Goal: Task Accomplishment & Management: Manage account settings

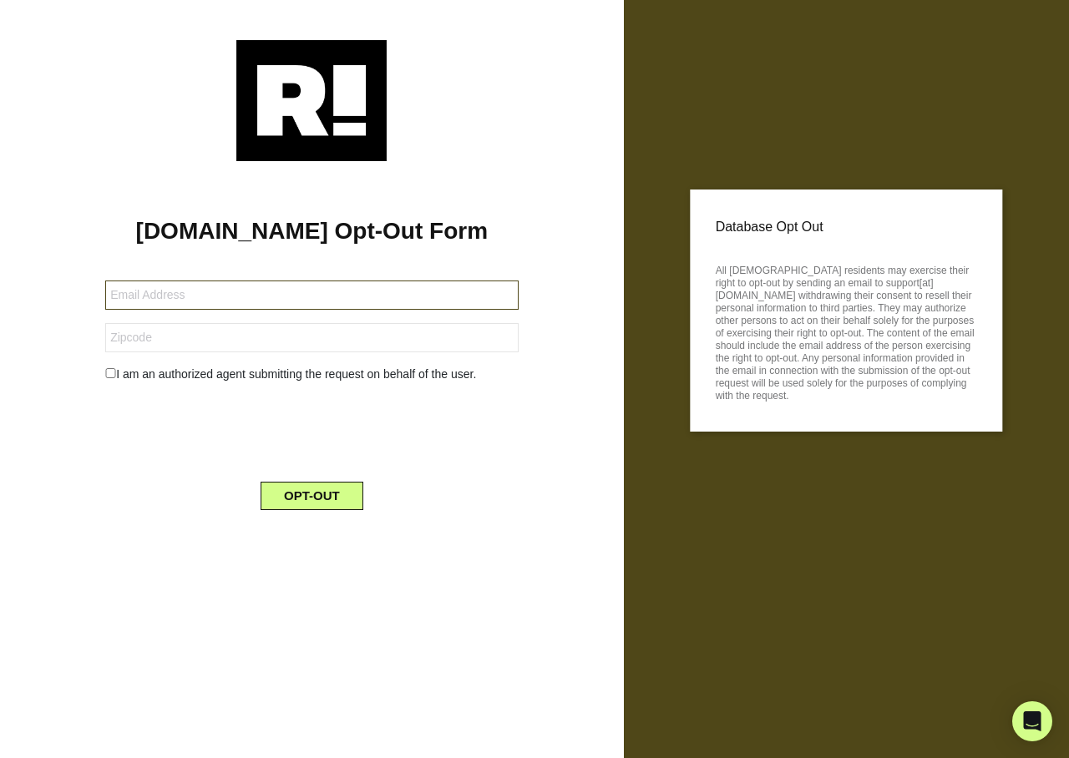
type input "undefined"
type input "20949939493838281884774388338282"
type input "[EMAIL_ADDRESS][DOMAIN_NAME]"
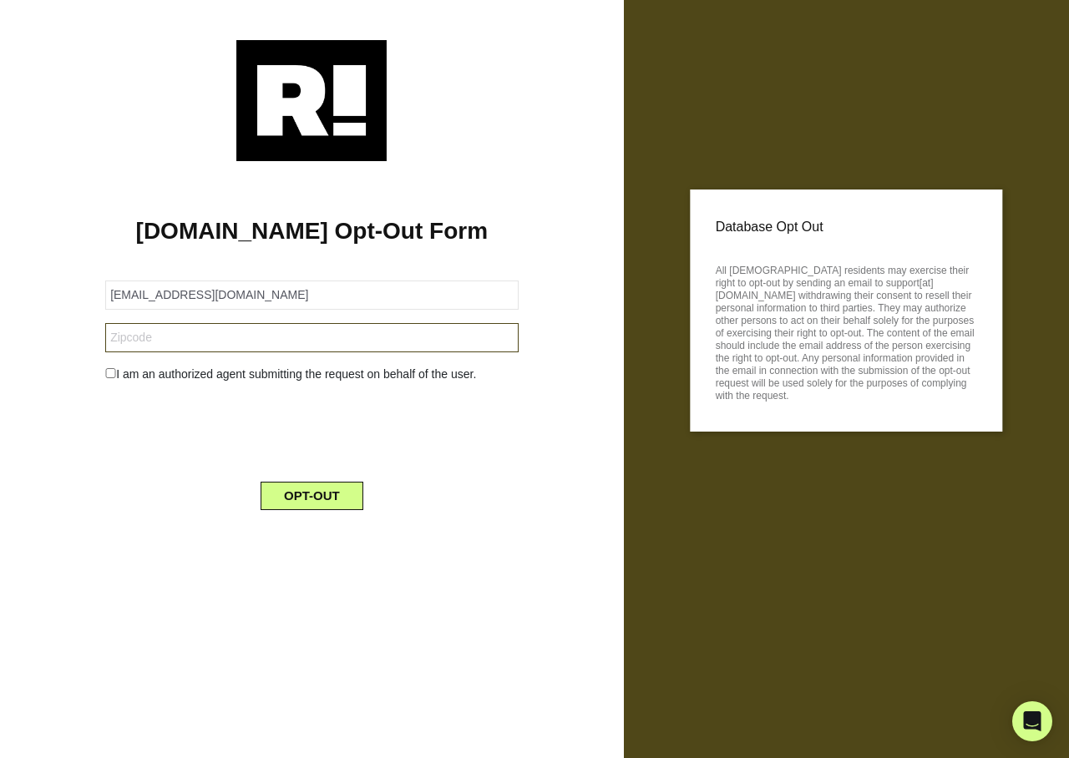
type input "72901"
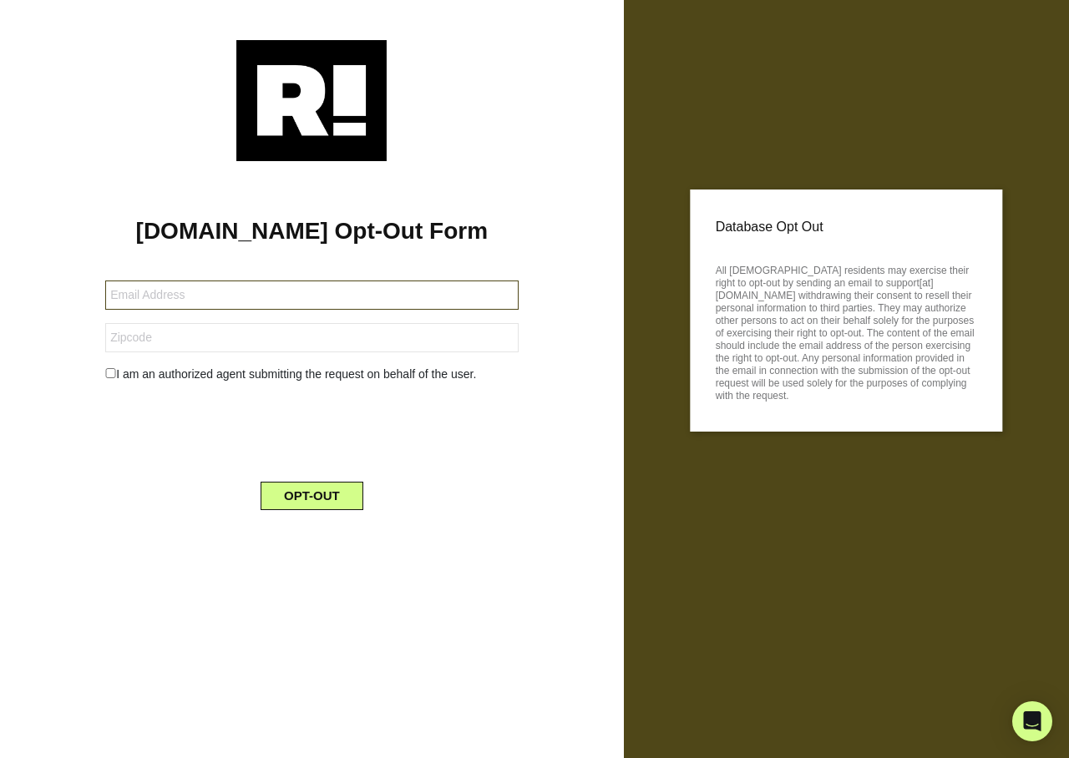
type input "sgtrock7043@gmail.com"
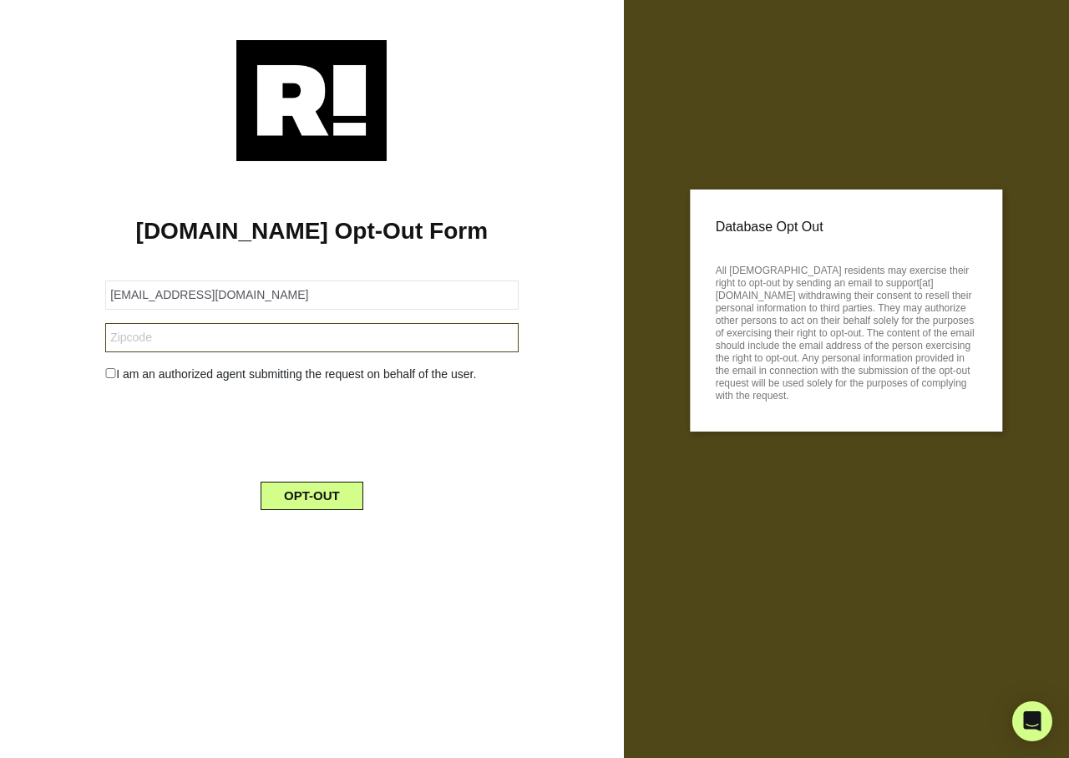
type input "72901"
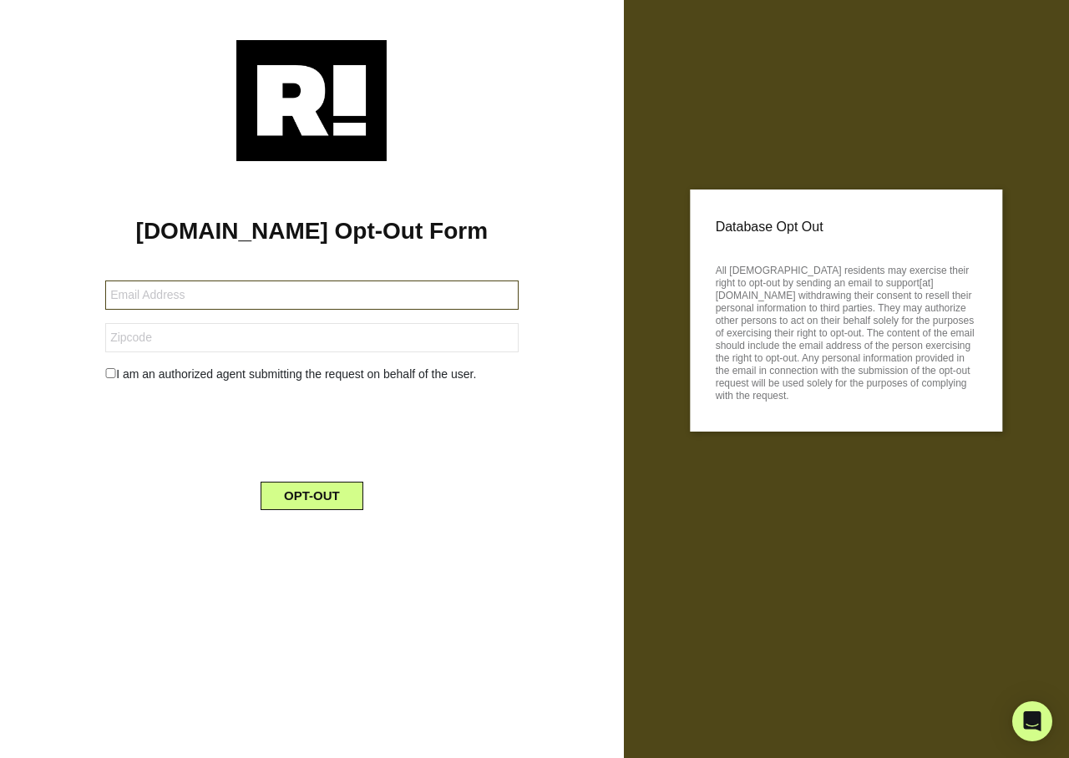
type input "[EMAIL_ADDRESS][DOMAIN_NAME]"
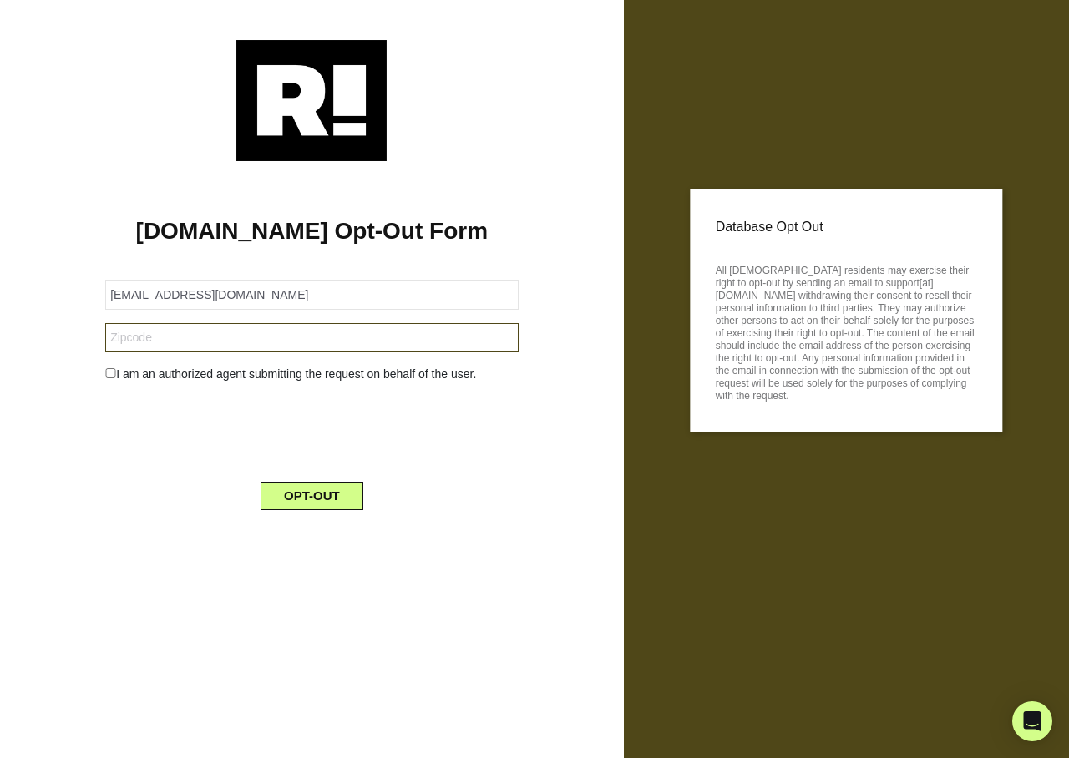
type input "90620"
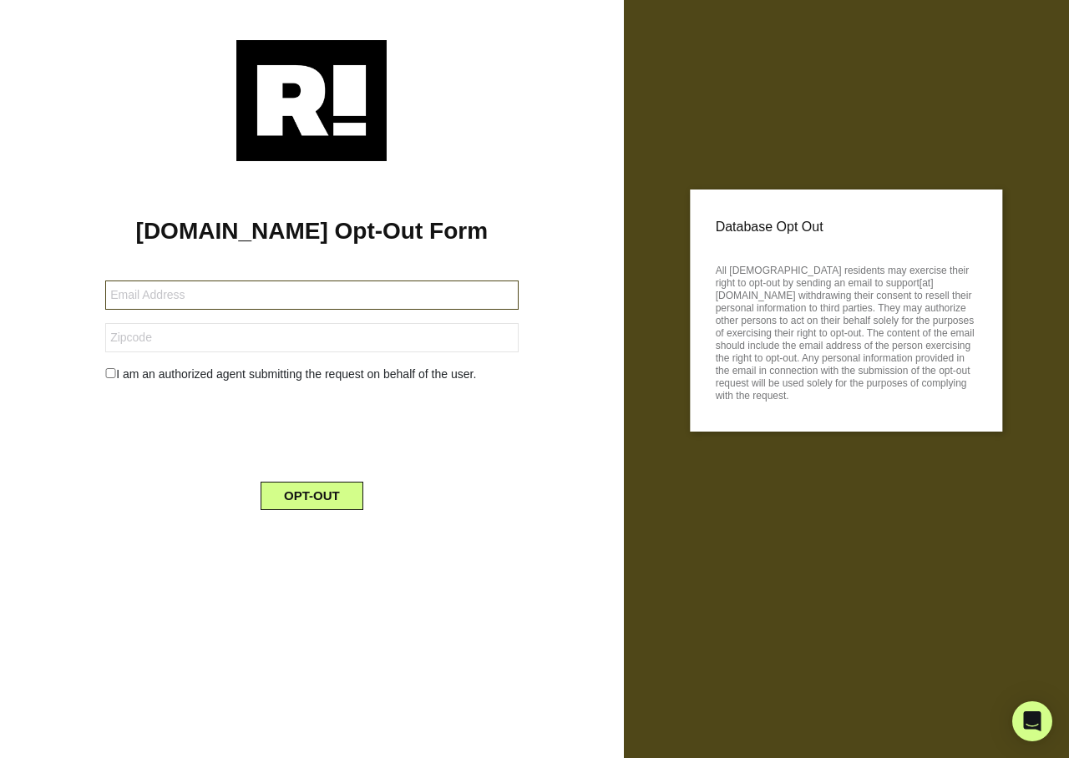
type input "[EMAIL_ADDRESS][DOMAIN_NAME]"
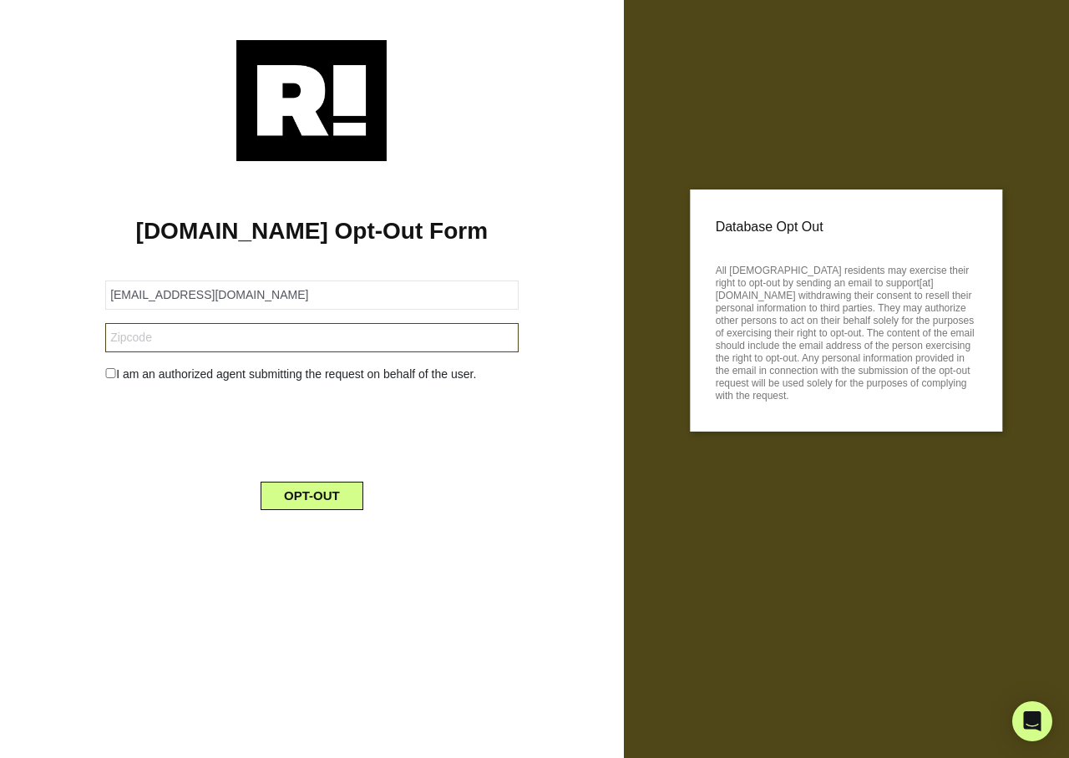
type input "12828"
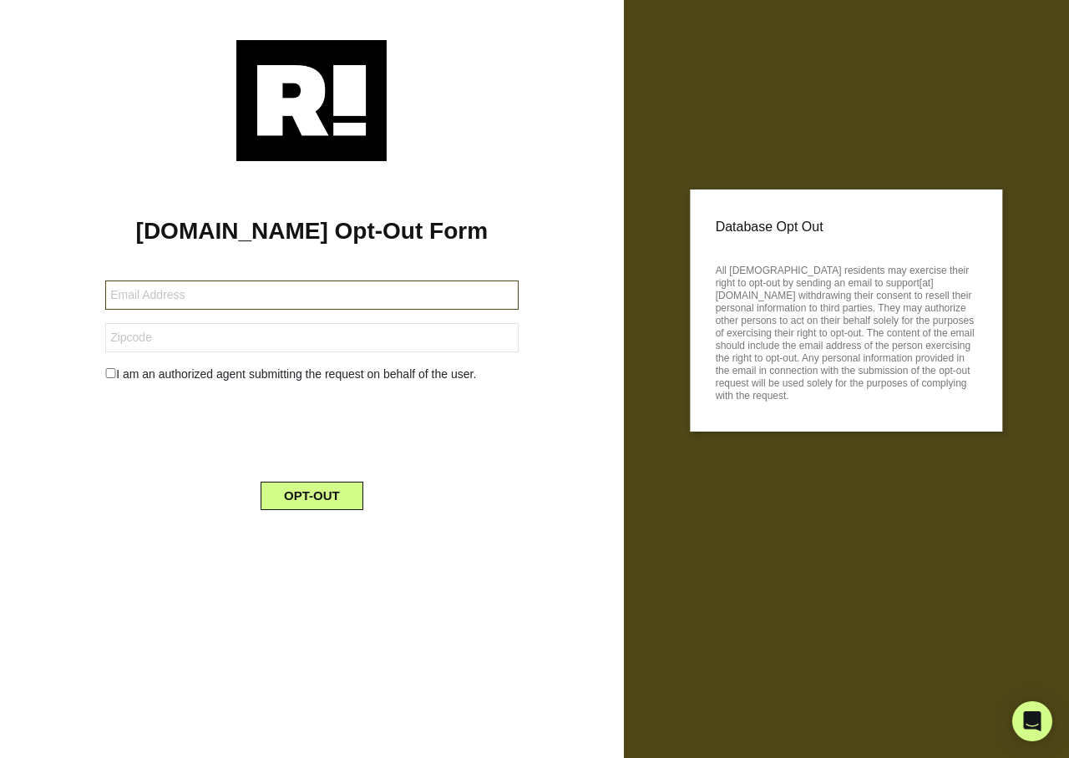
type input "[EMAIL_ADDRESS][DOMAIN_NAME]"
type input "07628"
type input "[EMAIL_ADDRESS][DOMAIN_NAME]"
type input "75098"
type input "[EMAIL_ADDRESS][DOMAIN_NAME]"
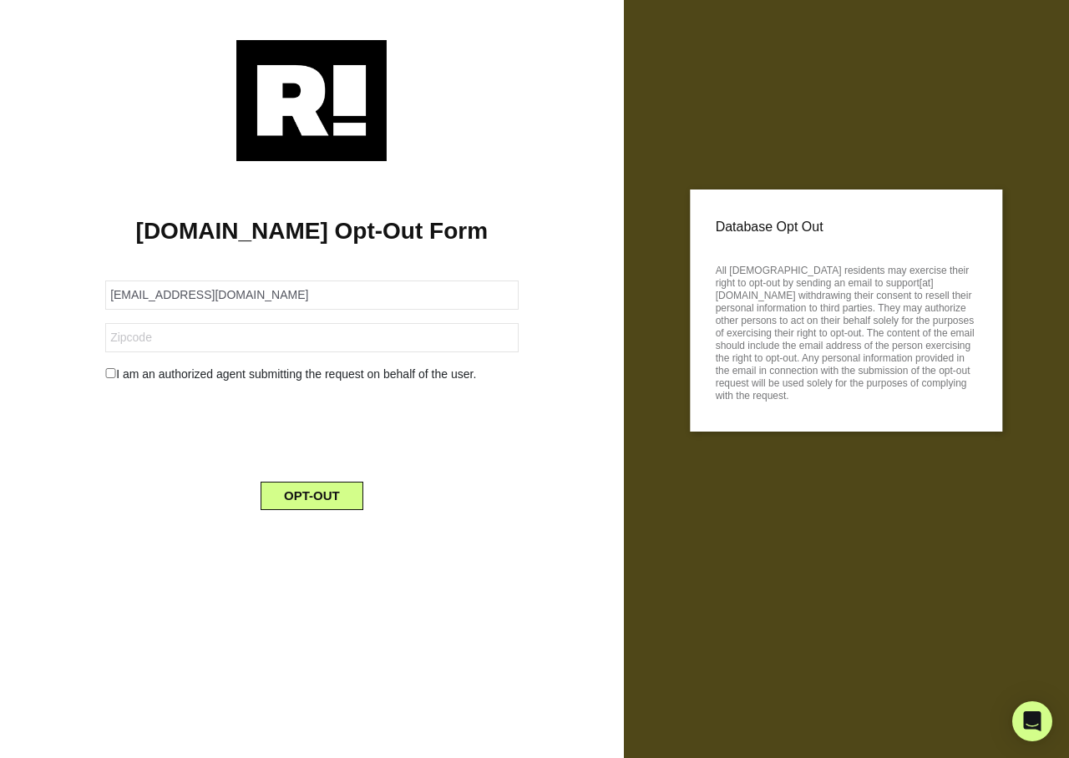
type input "07013"
type input "qat6695@gmail.com"
type input "73048"
type input "lovemykidsmf1@icloud.com"
type input "12051"
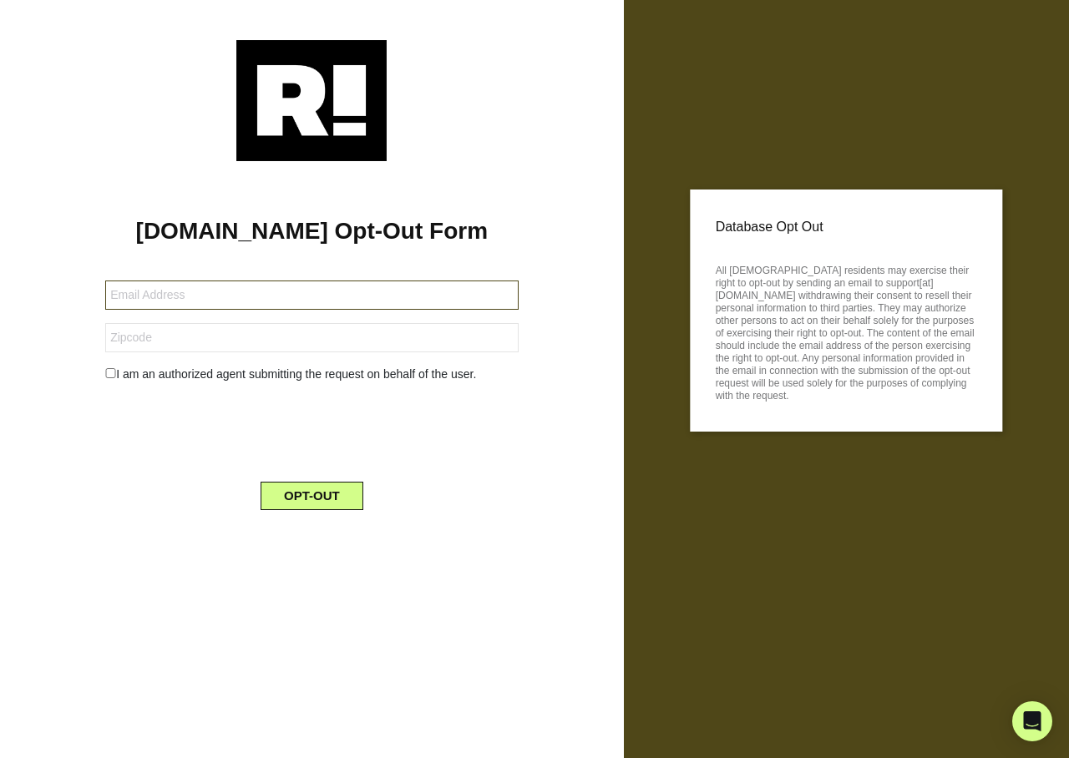
type input "[EMAIL_ADDRESS][DOMAIN_NAME]"
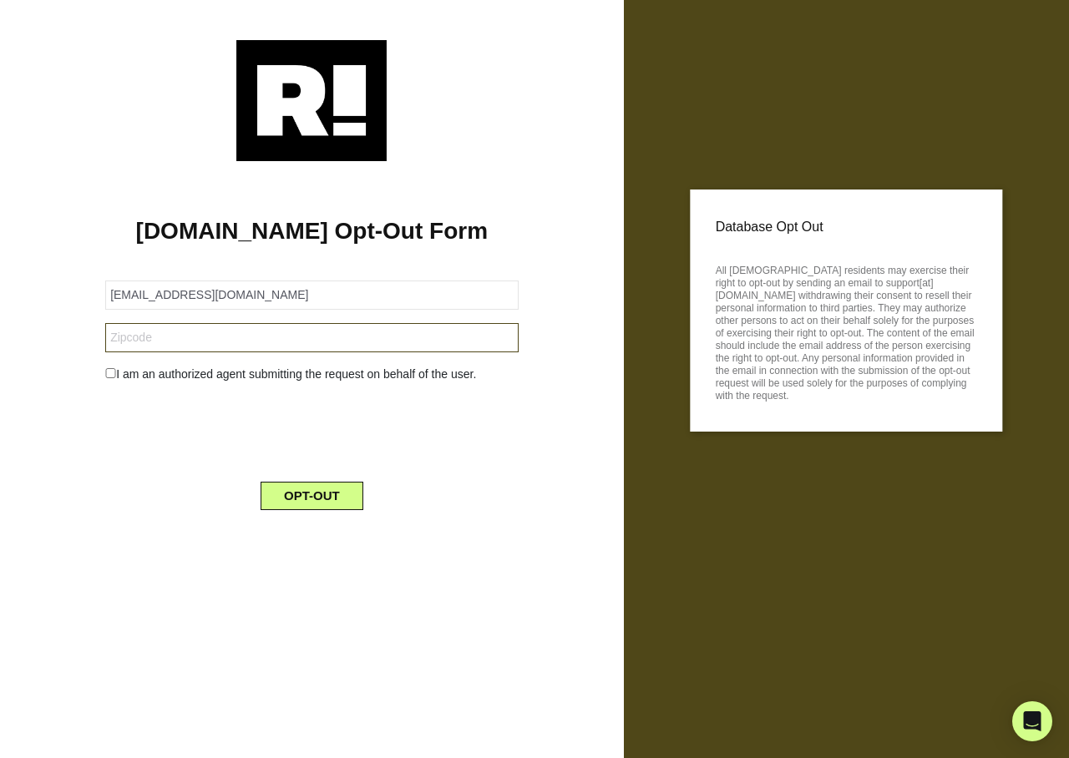
type input "12051"
